Goal: Information Seeking & Learning: Learn about a topic

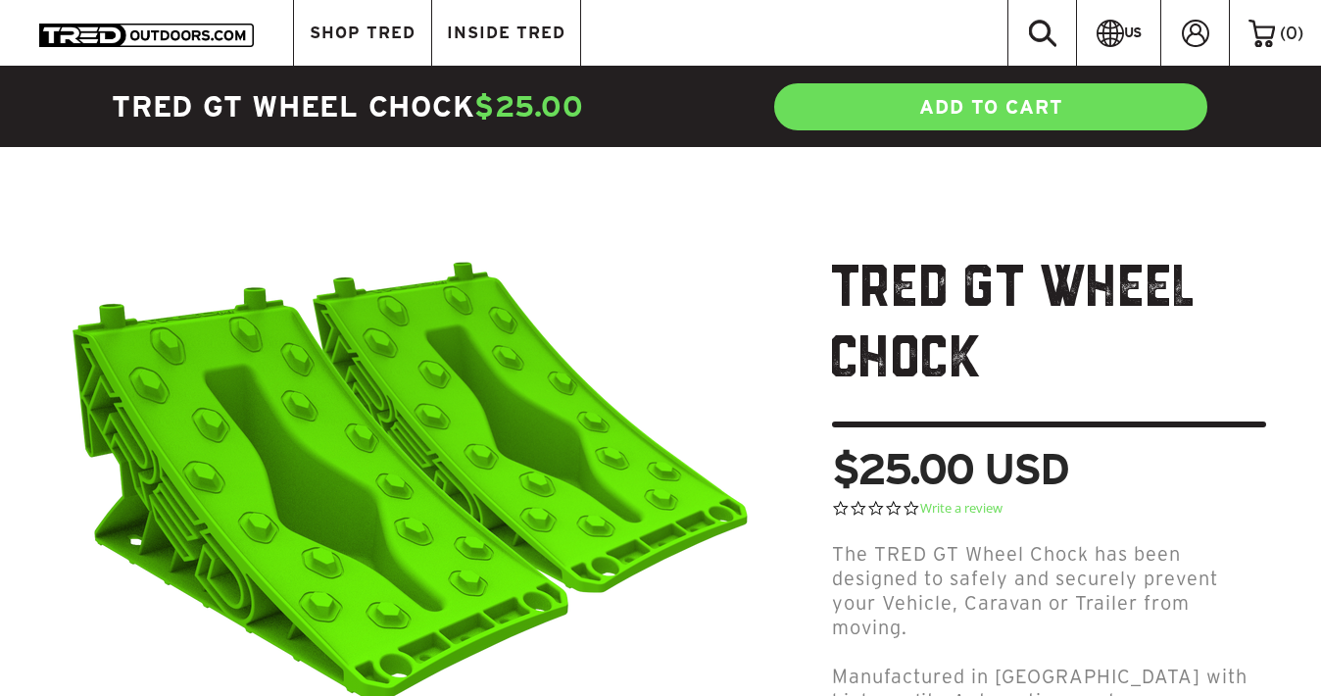
scroll to position [17, 0]
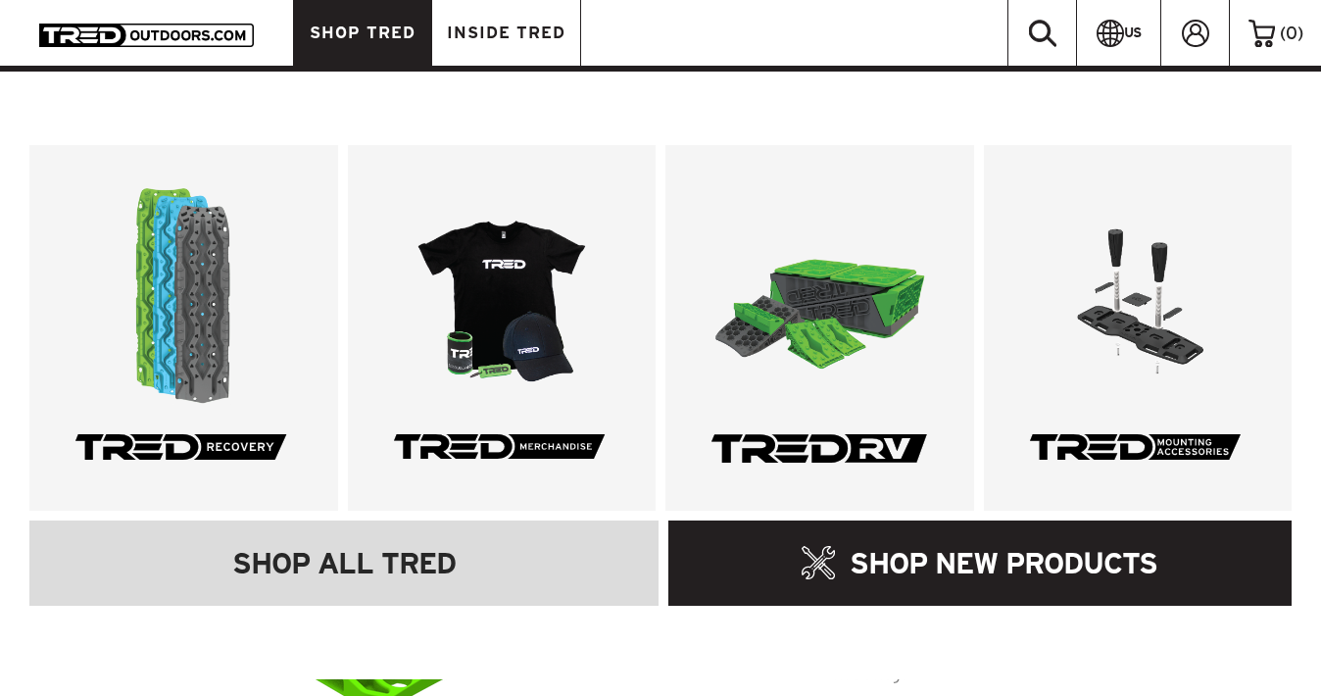
click at [388, 40] on span "SHOP TRED" at bounding box center [363, 32] width 106 height 17
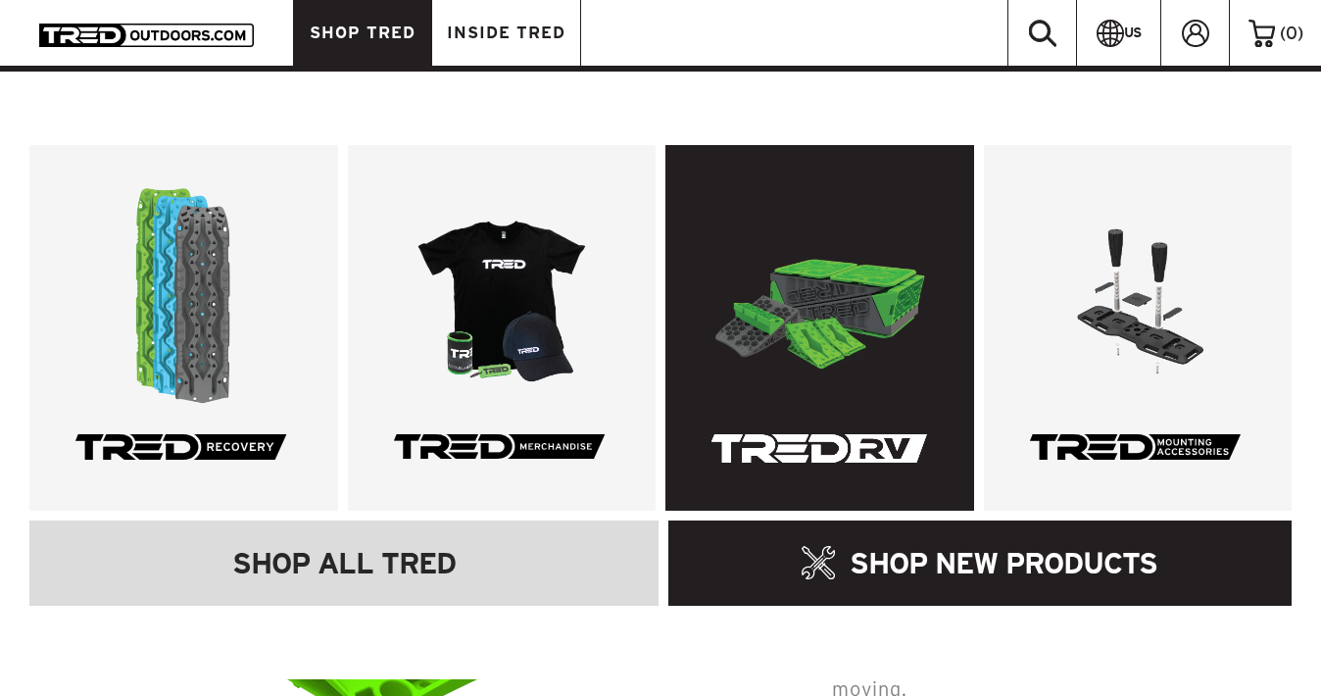
click at [793, 256] on link at bounding box center [819, 328] width 309 height 366
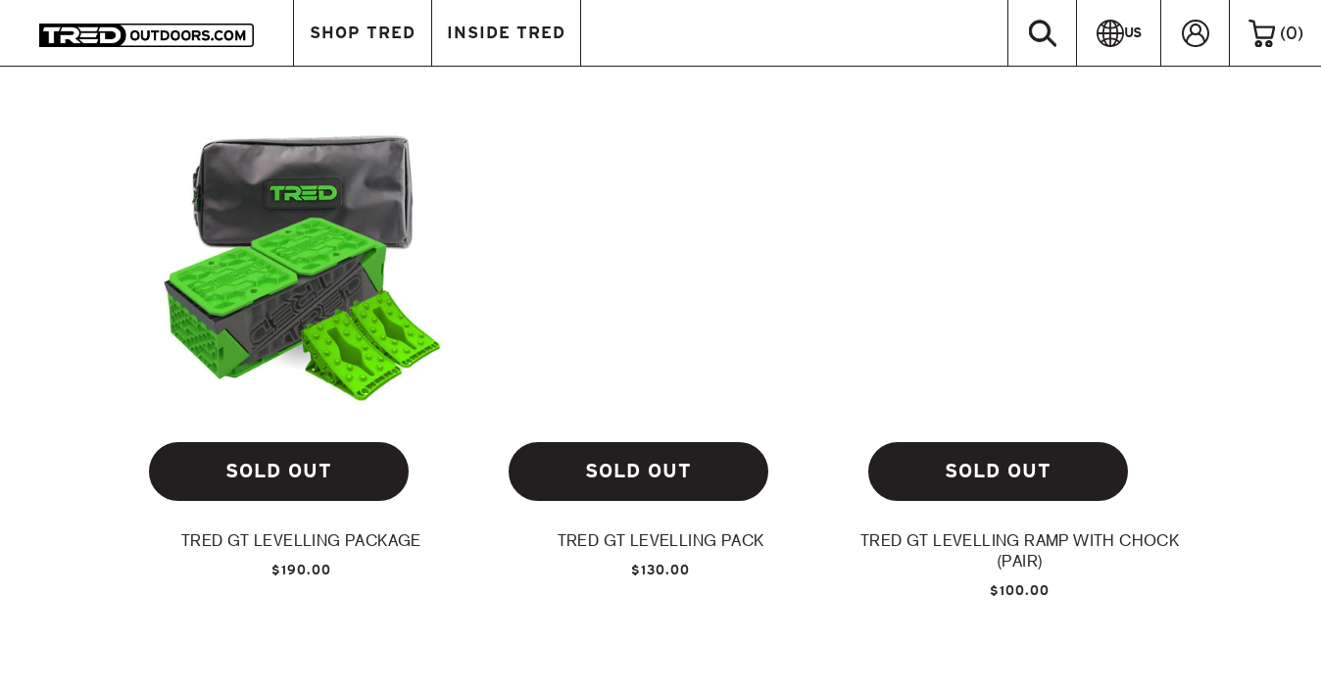
scroll to position [618, 0]
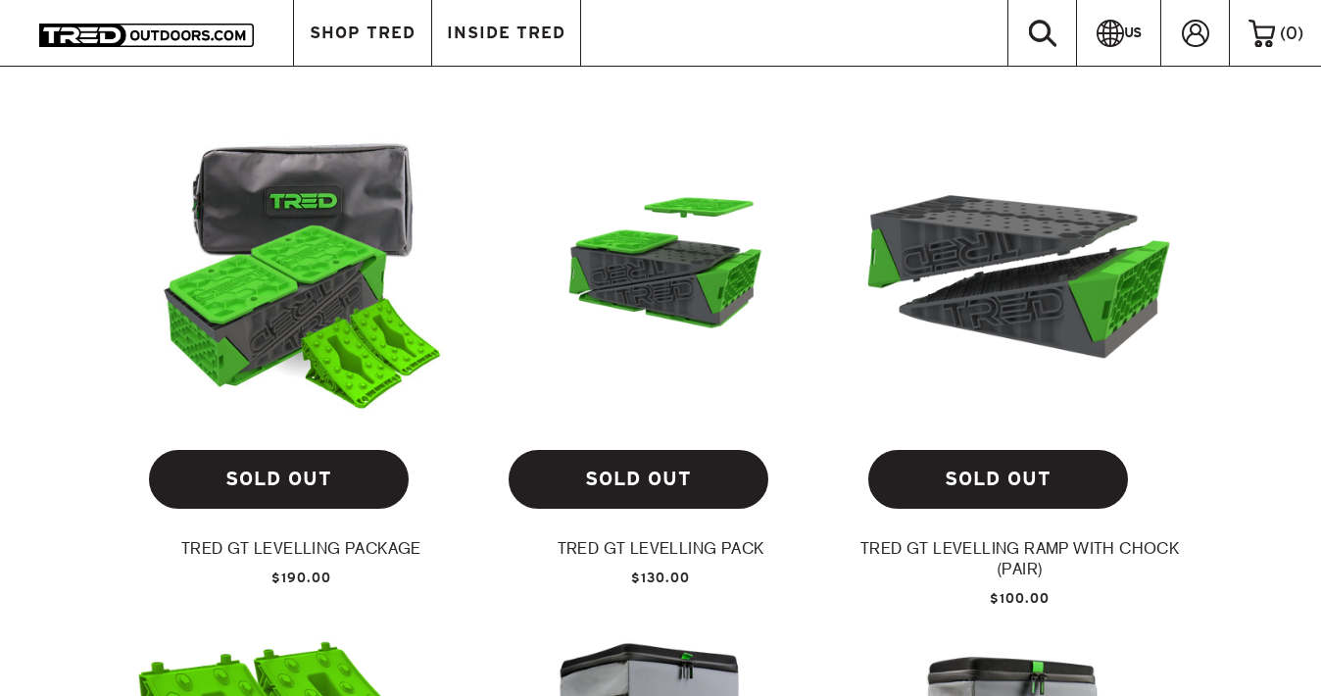
click at [657, 303] on img at bounding box center [661, 269] width 328 height 184
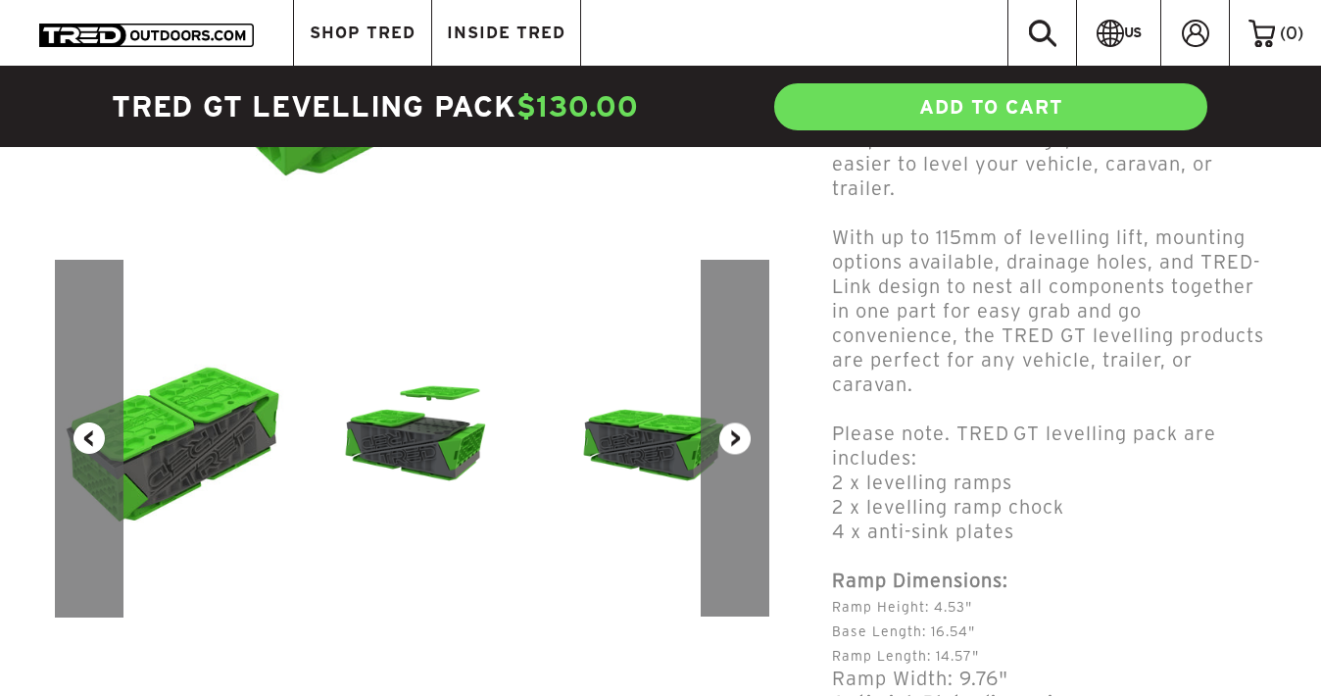
scroll to position [585, 0]
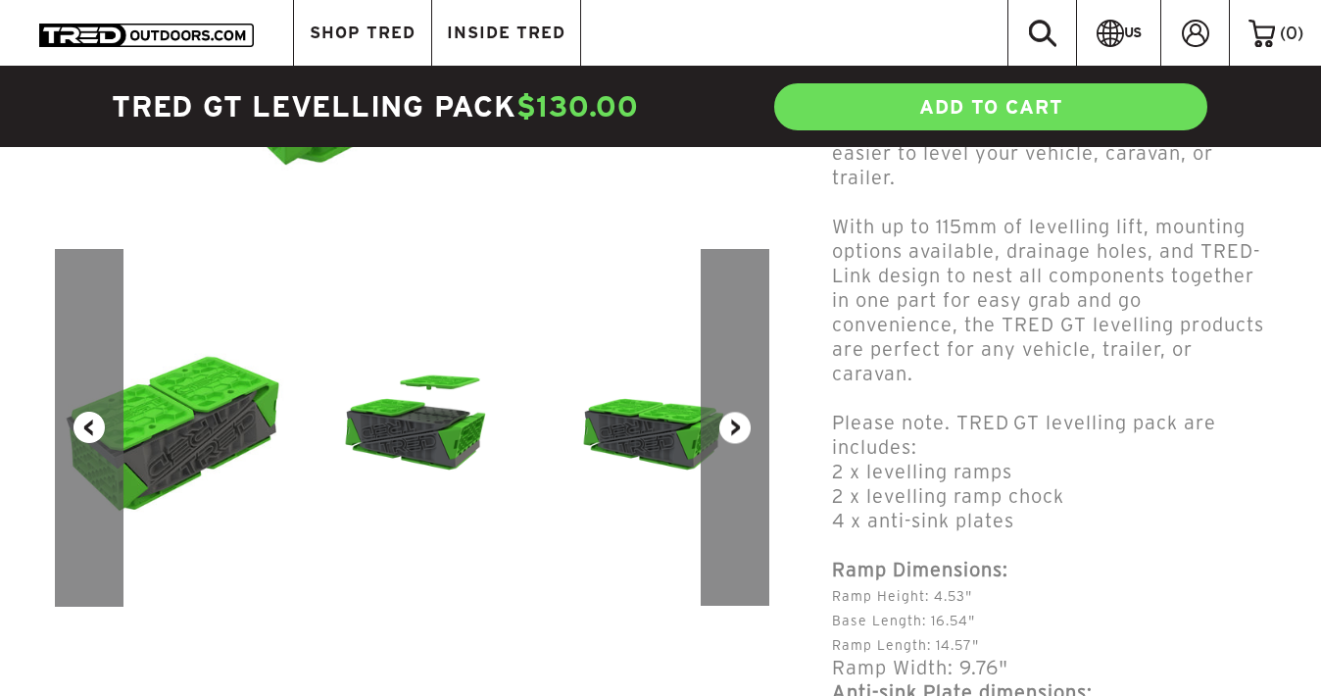
click at [746, 424] on button "Next" at bounding box center [735, 428] width 69 height 358
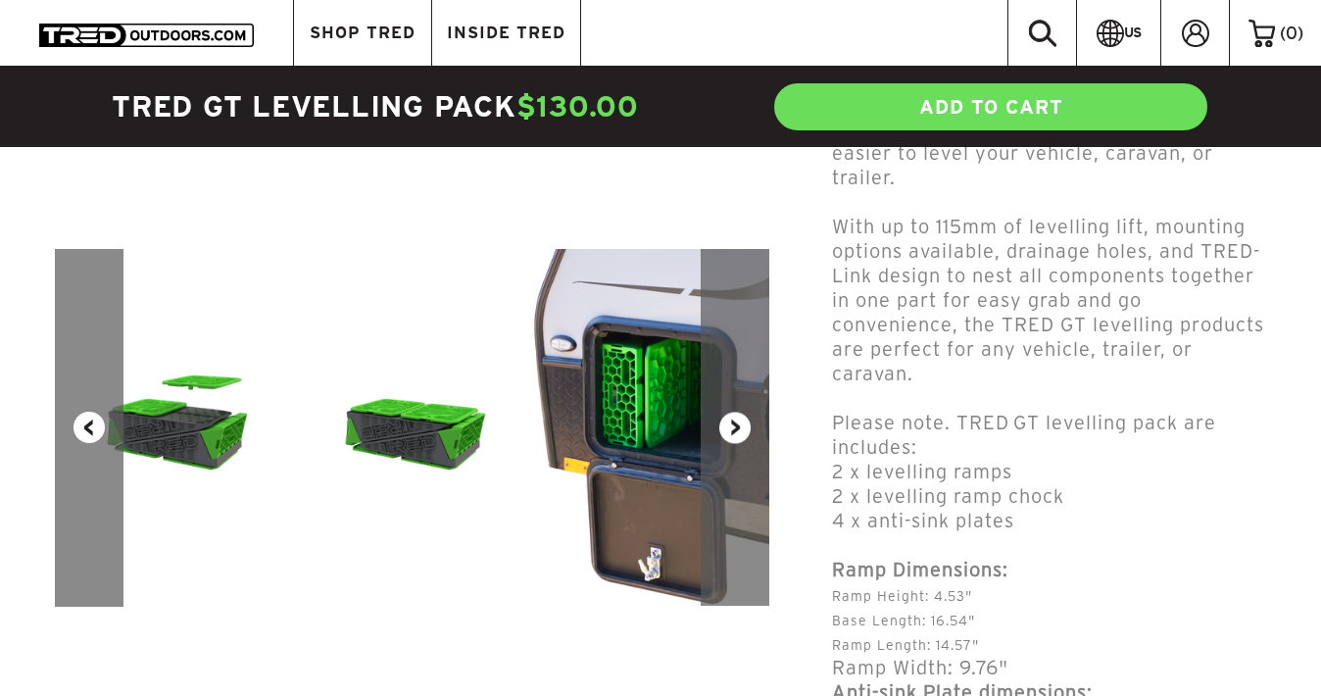
click at [746, 424] on button "Next" at bounding box center [735, 428] width 69 height 358
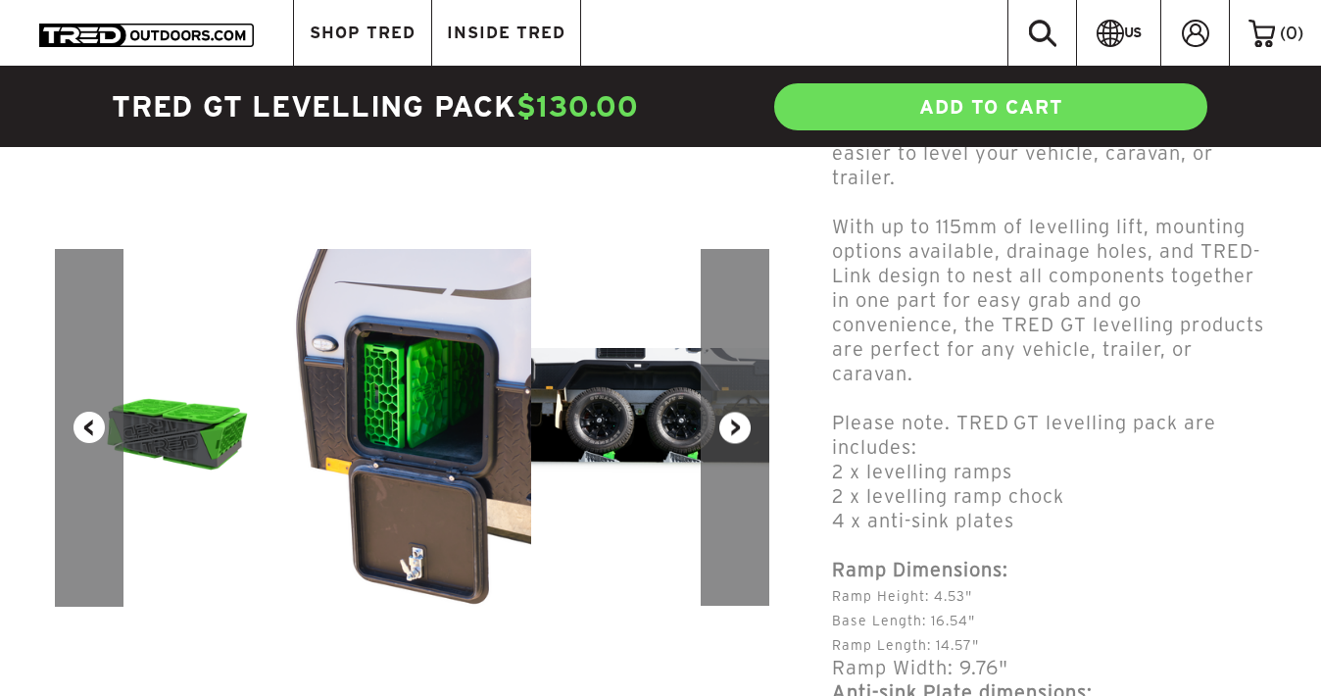
click at [746, 424] on button "Next" at bounding box center [735, 428] width 69 height 358
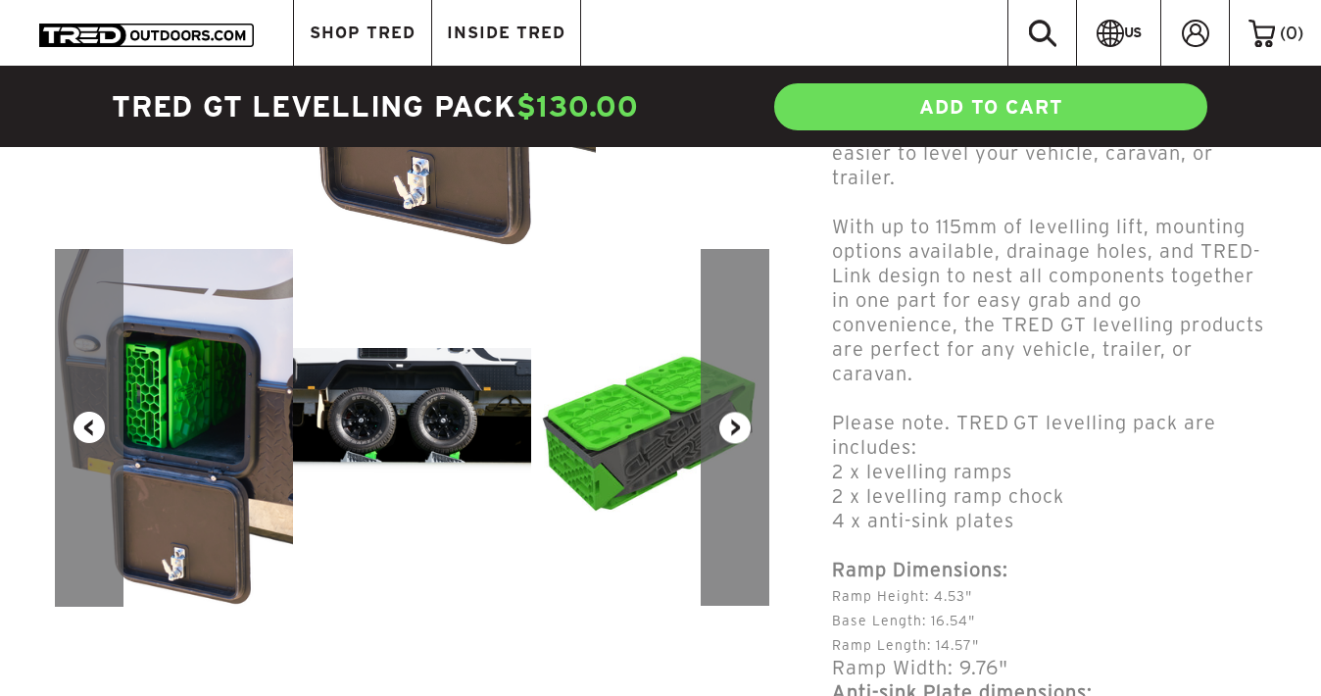
click at [746, 424] on button "Next" at bounding box center [735, 428] width 69 height 358
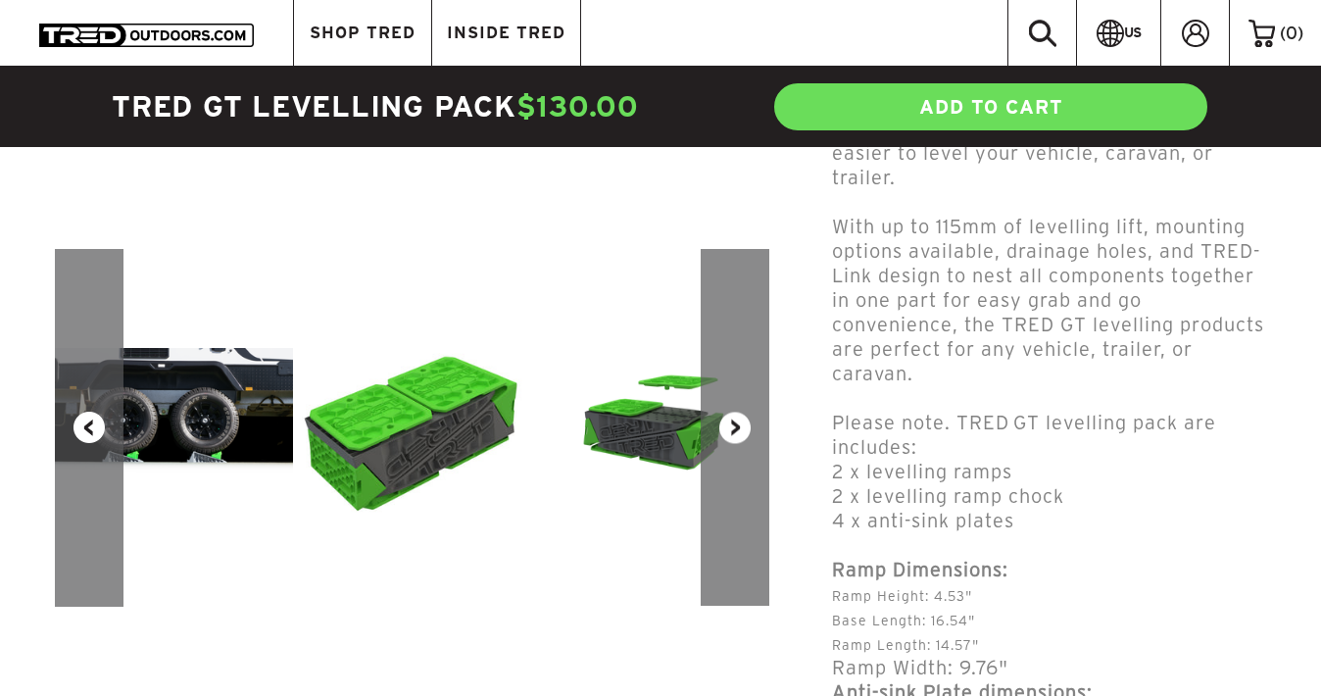
click at [746, 424] on button "Next" at bounding box center [735, 428] width 69 height 358
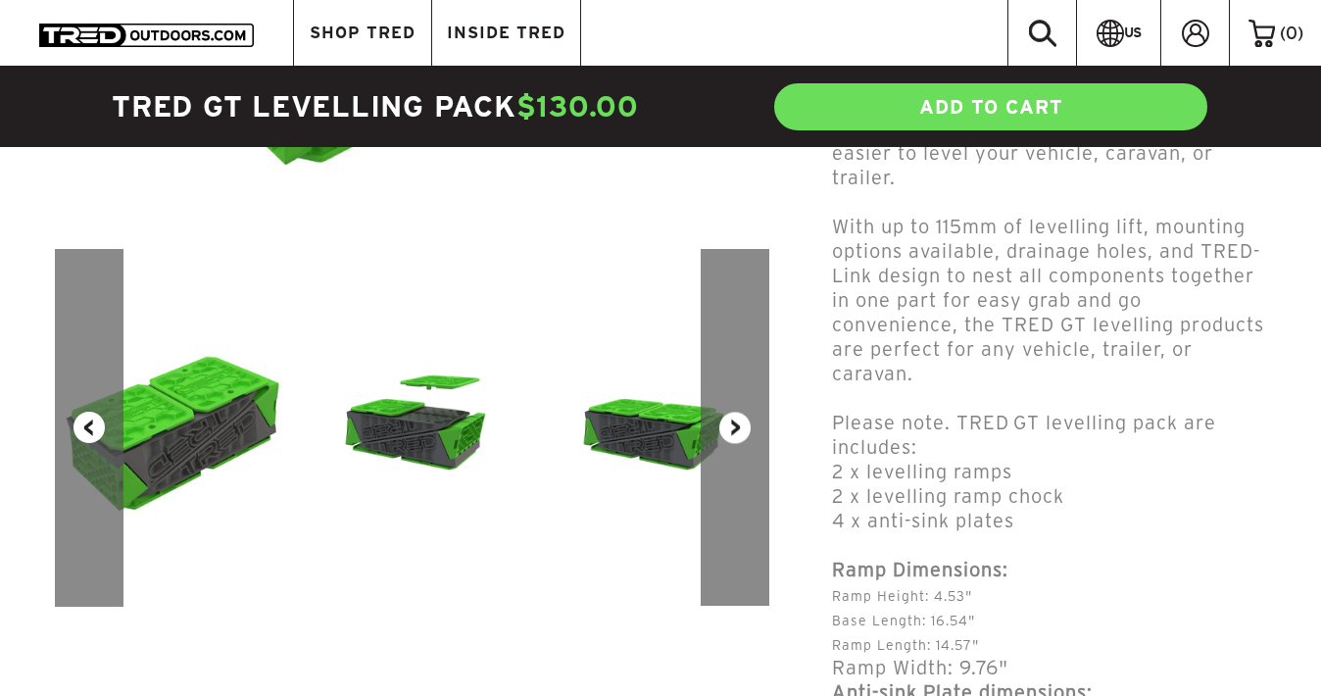
click at [746, 424] on button "Next" at bounding box center [735, 428] width 69 height 358
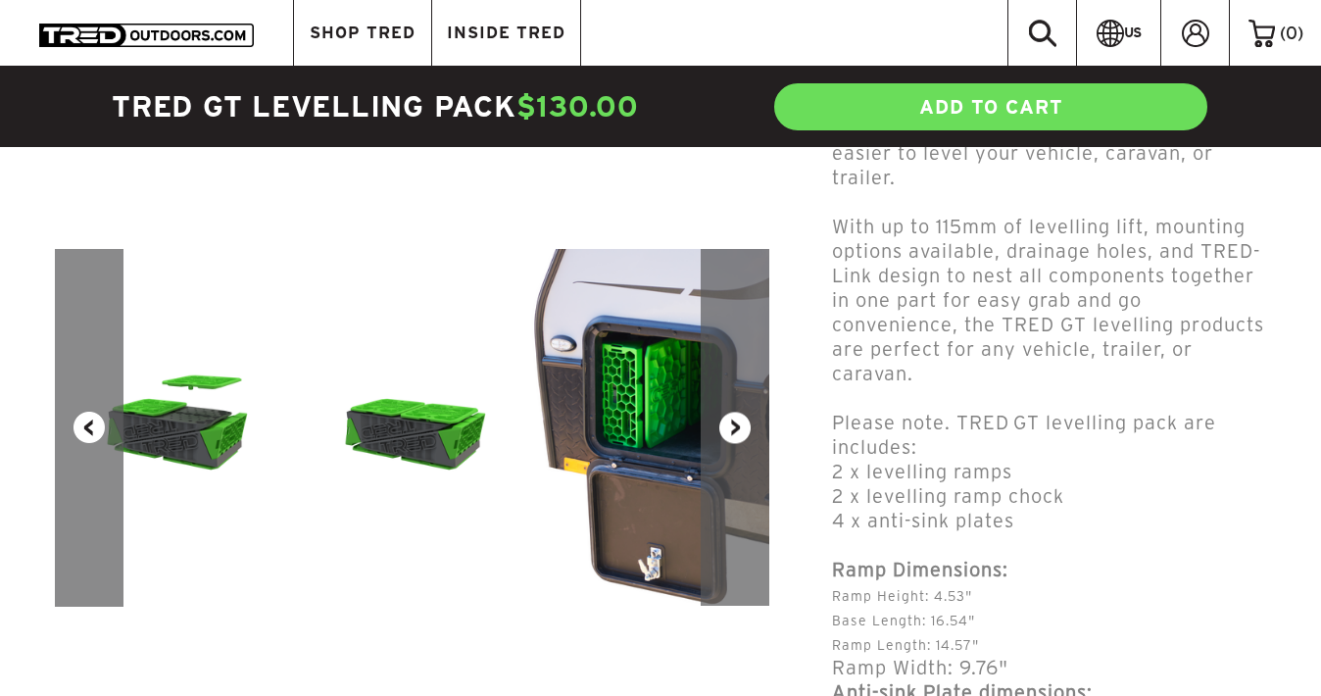
click at [746, 424] on button "Next" at bounding box center [735, 428] width 69 height 358
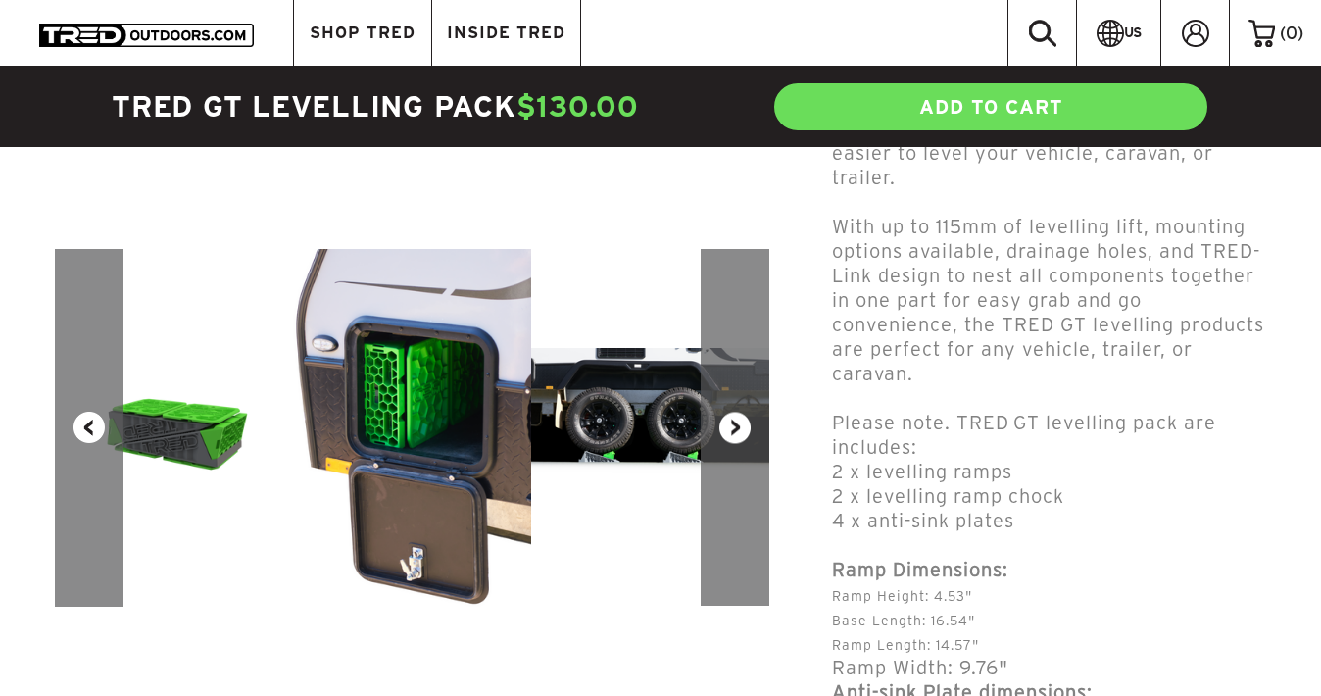
click at [746, 424] on button "Next" at bounding box center [735, 428] width 69 height 358
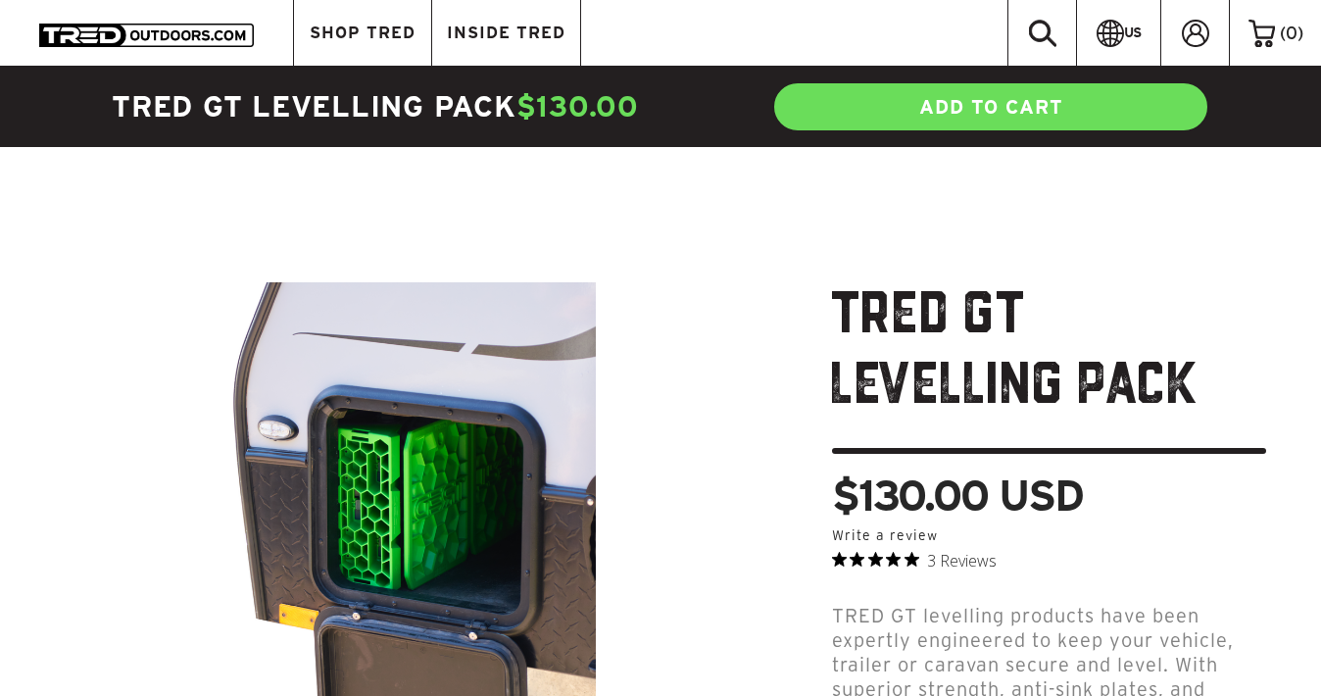
scroll to position [0, 0]
